Goal: Navigation & Orientation: Find specific page/section

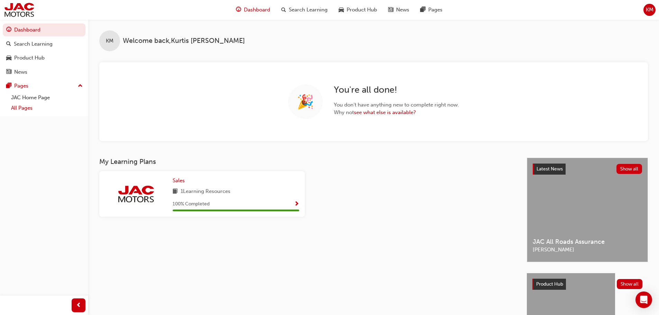
click at [29, 110] on link "All Pages" at bounding box center [46, 108] width 77 height 11
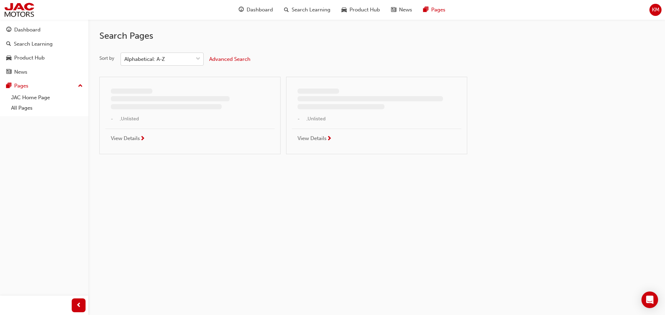
click at [157, 61] on div "Alphabetical: A-Z" at bounding box center [144, 59] width 40 height 8
click at [125, 61] on input "Sort by Alphabetical: A-Z" at bounding box center [124, 59] width 1 height 6
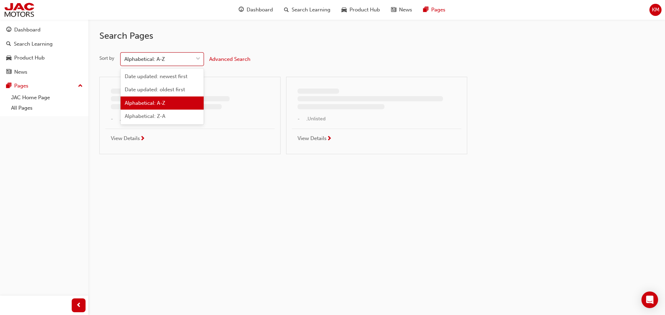
click at [155, 71] on div "Date updated: newest first" at bounding box center [161, 76] width 83 height 13
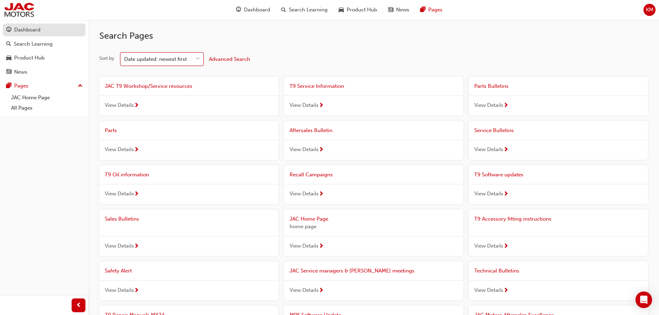
click at [46, 27] on div "Dashboard" at bounding box center [44, 30] width 76 height 9
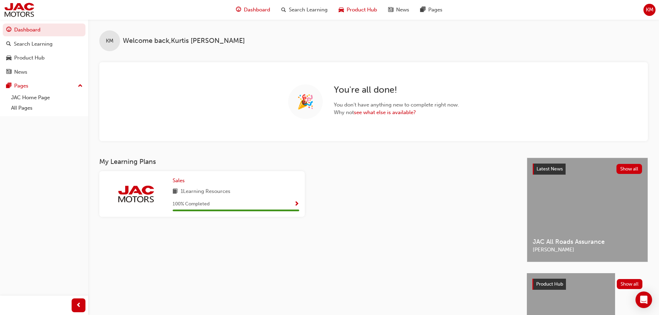
click at [359, 10] on span "Product Hub" at bounding box center [362, 10] width 30 height 8
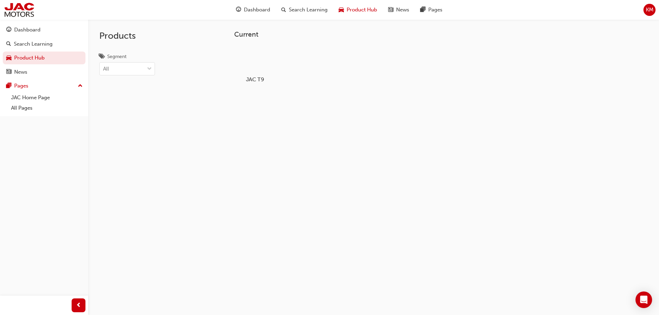
click at [264, 63] on div at bounding box center [255, 60] width 38 height 28
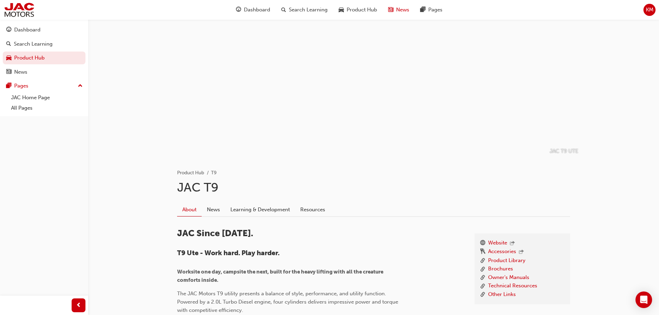
click at [391, 8] on span "news-icon" at bounding box center [390, 10] width 5 height 9
